Goal: Task Accomplishment & Management: Use online tool/utility

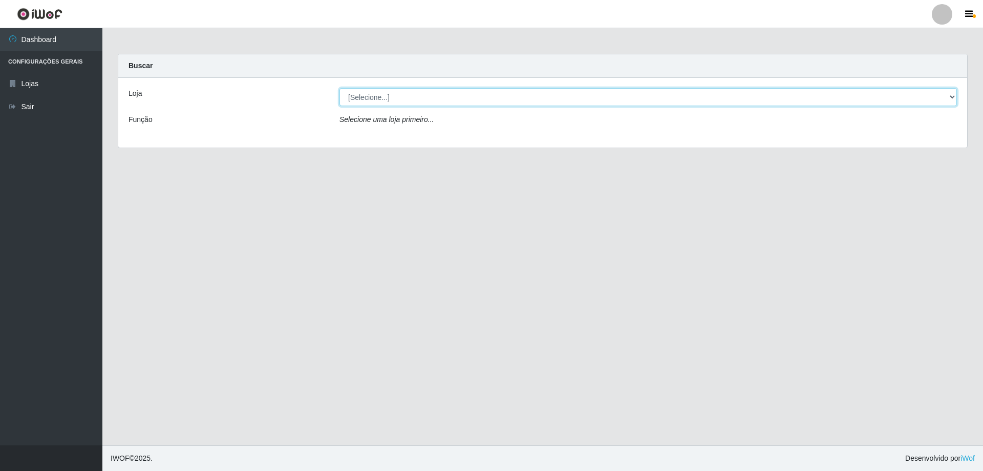
click at [373, 98] on select "[Selecione...] Atacado Vem - [STREET_ADDRESS]" at bounding box center [648, 97] width 618 height 18
select select "461"
click at [339, 88] on select "[Selecione...] Atacado Vem - [STREET_ADDRESS]" at bounding box center [648, 97] width 618 height 18
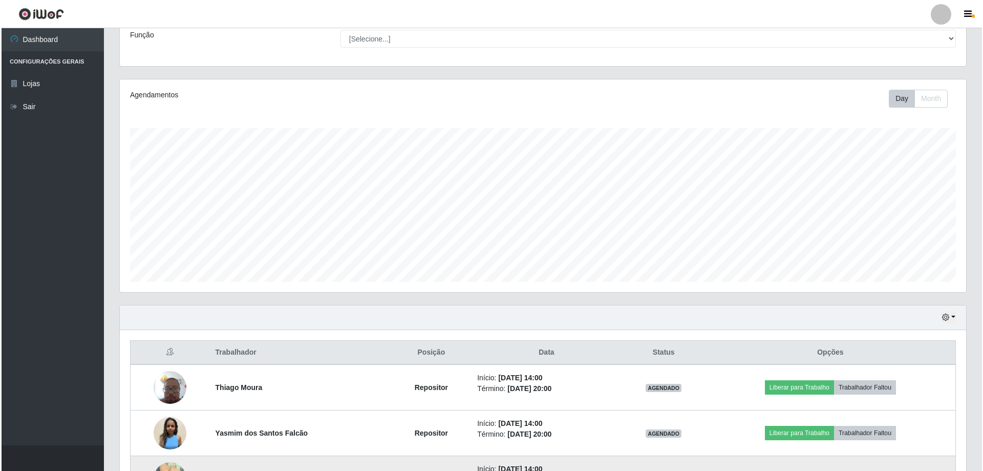
scroll to position [209, 0]
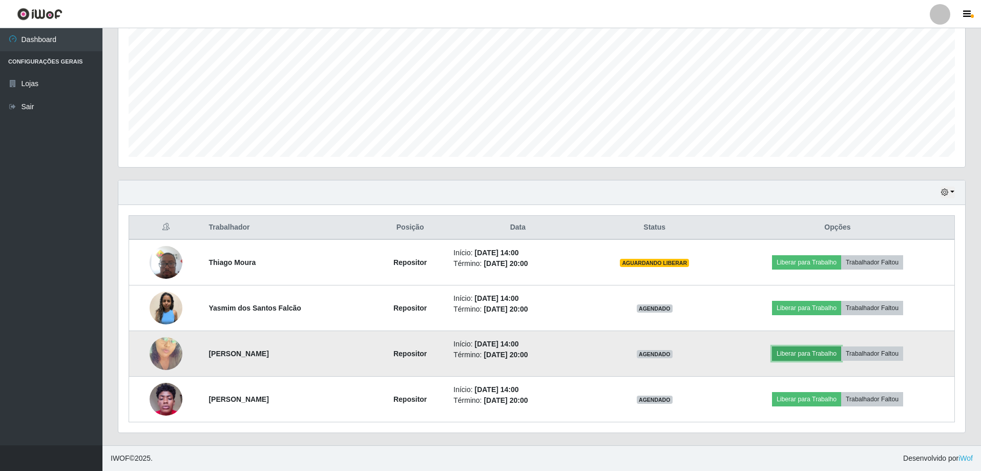
click at [790, 356] on button "Liberar para Trabalho" at bounding box center [806, 353] width 69 height 14
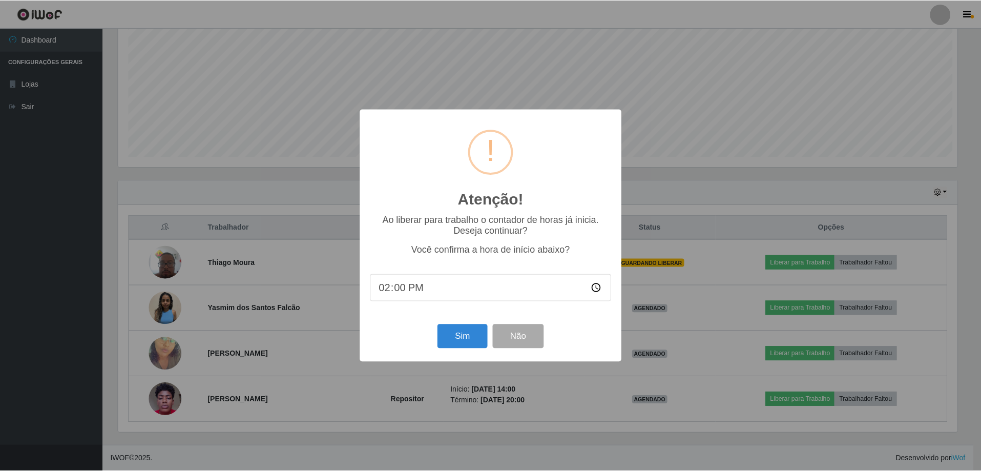
scroll to position [212, 841]
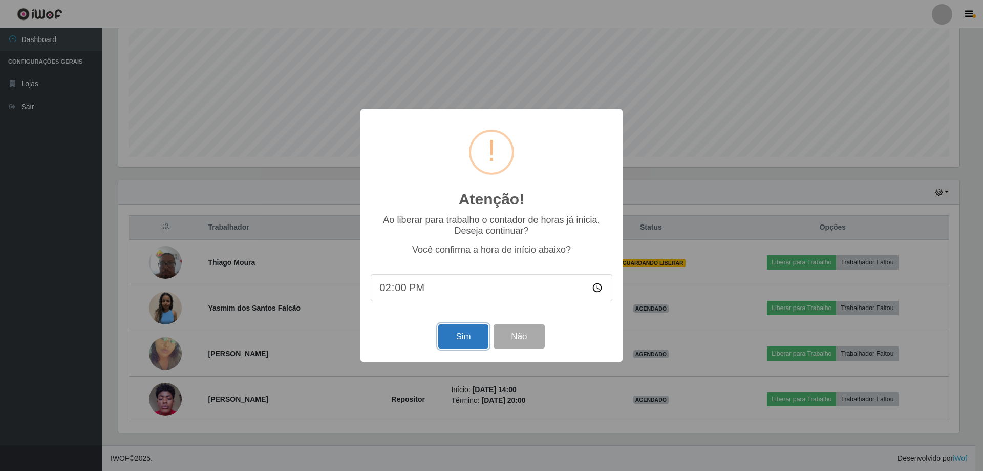
click at [459, 338] on button "Sim" at bounding box center [463, 336] width 50 height 24
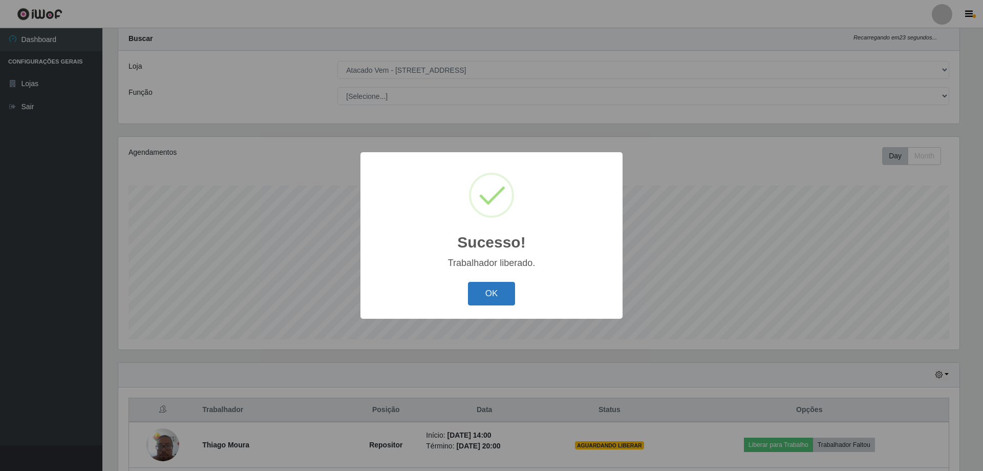
click at [489, 298] on button "OK" at bounding box center [492, 294] width 48 height 24
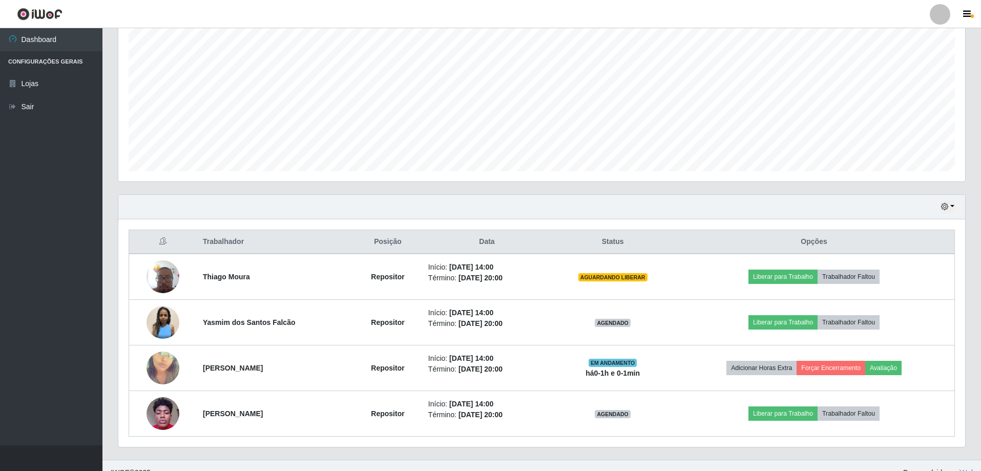
scroll to position [209, 0]
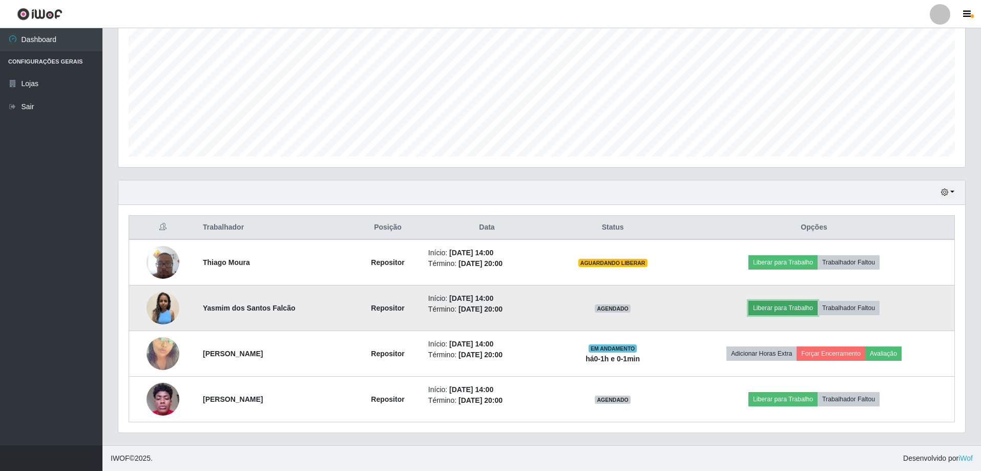
click at [768, 311] on button "Liberar para Trabalho" at bounding box center [782, 308] width 69 height 14
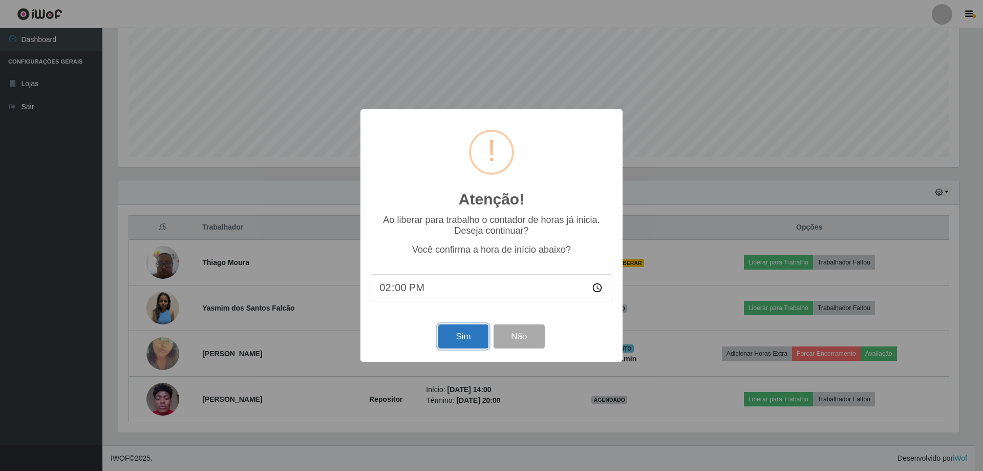
click at [455, 346] on button "Sim" at bounding box center [463, 336] width 50 height 24
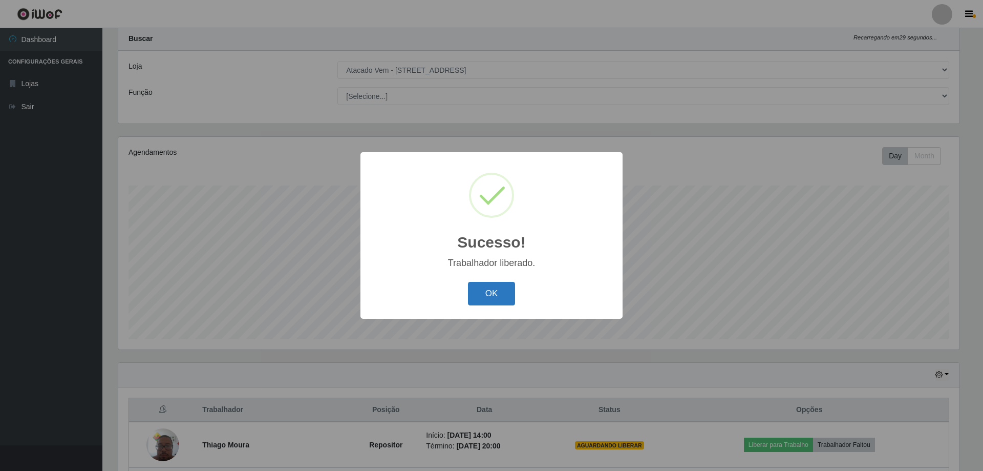
click at [486, 304] on button "OK" at bounding box center [492, 294] width 48 height 24
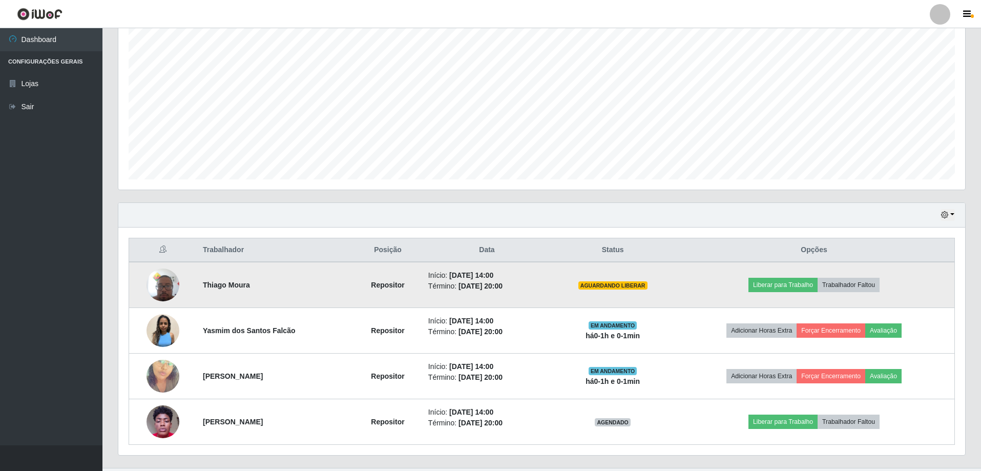
scroll to position [209, 0]
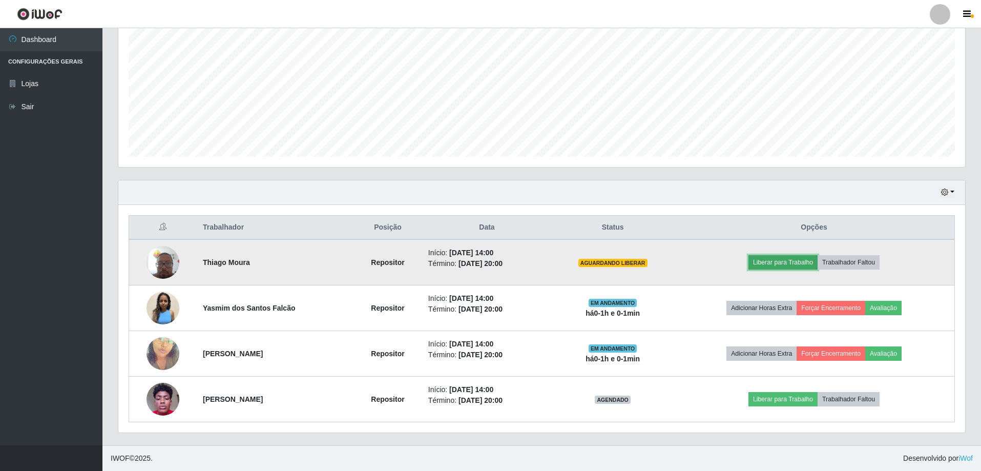
click at [769, 260] on button "Liberar para Trabalho" at bounding box center [782, 262] width 69 height 14
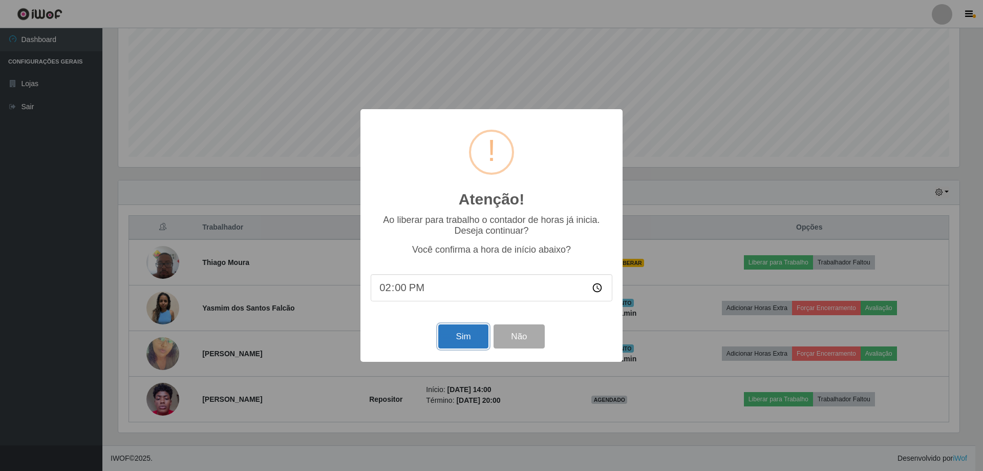
click at [469, 342] on button "Sim" at bounding box center [463, 336] width 50 height 24
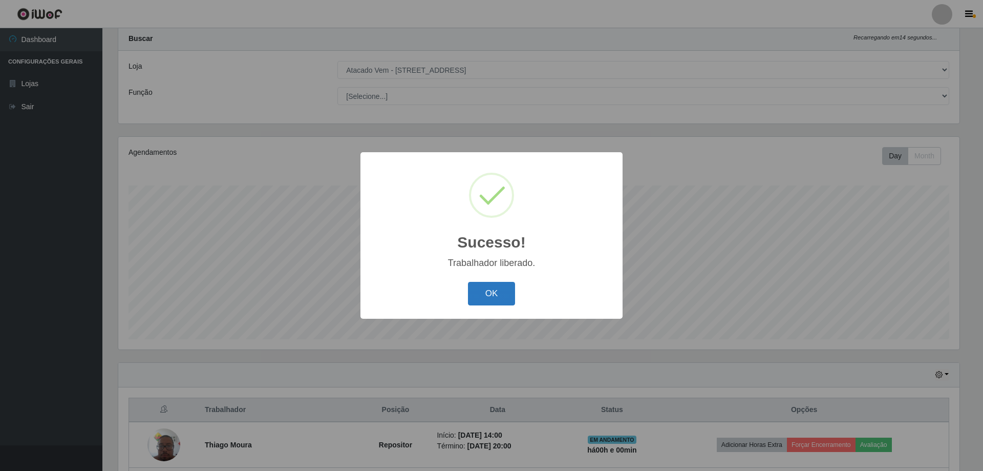
click at [500, 299] on button "OK" at bounding box center [492, 294] width 48 height 24
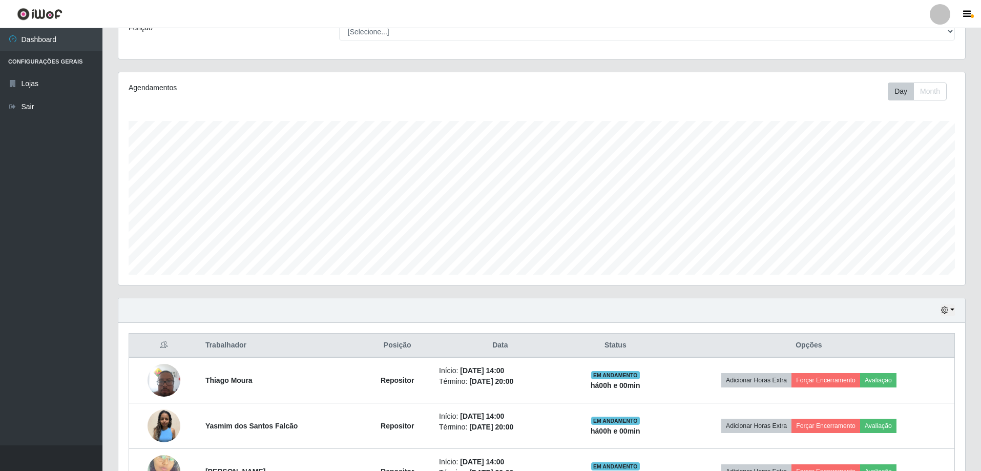
scroll to position [0, 0]
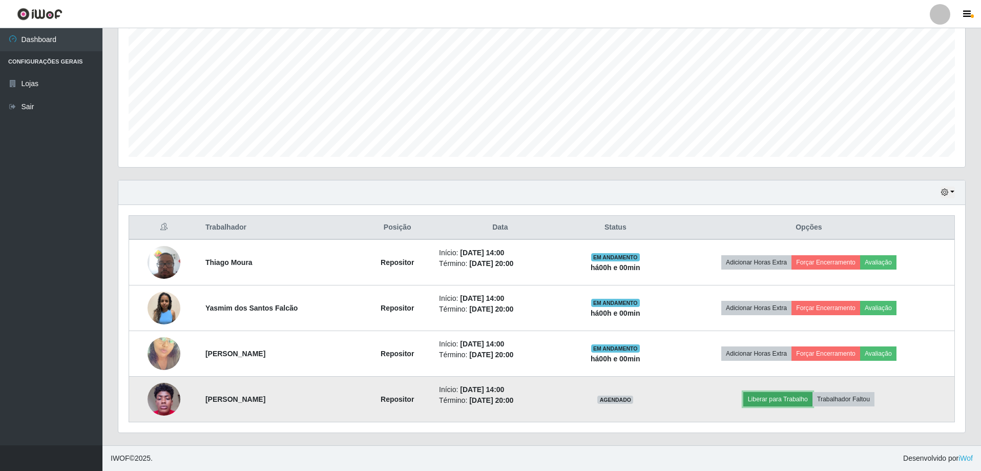
click at [778, 394] on button "Liberar para Trabalho" at bounding box center [777, 399] width 69 height 14
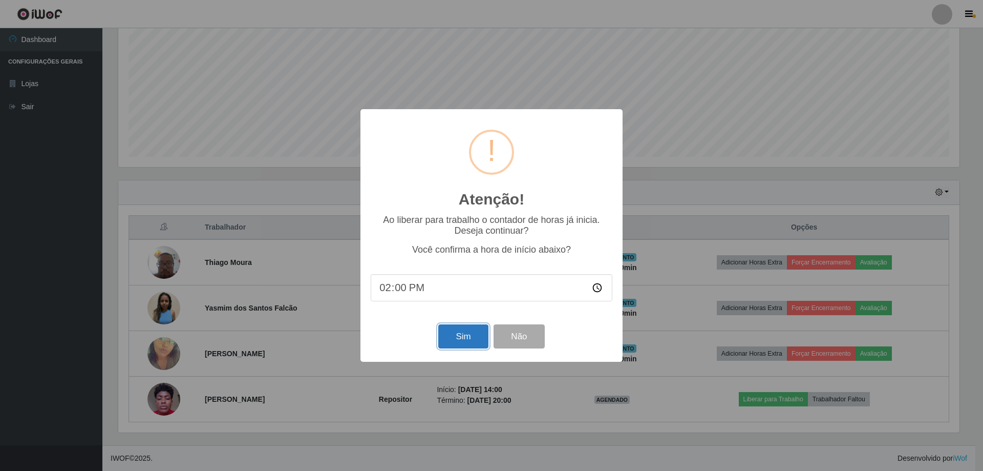
click at [472, 339] on button "Sim" at bounding box center [463, 336] width 50 height 24
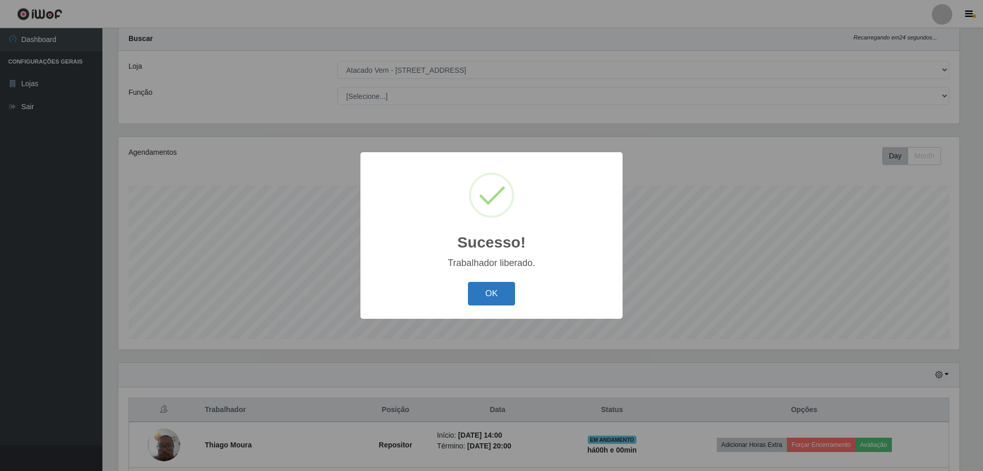
click at [474, 294] on button "OK" at bounding box center [492, 294] width 48 height 24
